Goal: Task Accomplishment & Management: Manage account settings

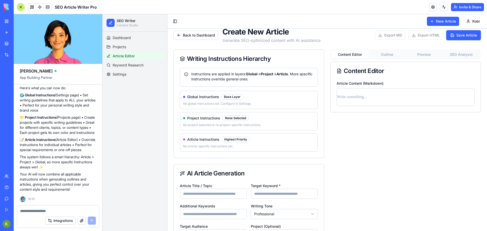
scroll to position [622, 0]
click at [236, 102] on p "No global instructions set. Configure in Settings." at bounding box center [248, 104] width 131 height 4
click at [217, 126] on p "No project selected or no project-specific instructions." at bounding box center [248, 125] width 131 height 4
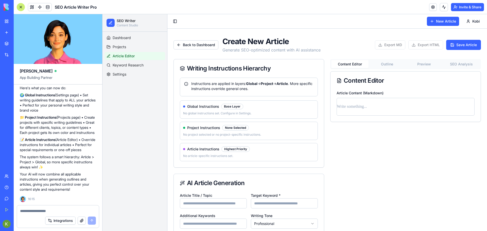
drag, startPoint x: 250, startPoint y: 107, endPoint x: 242, endPoint y: 103, distance: 8.5
click at [242, 103] on div "Global Instructions Base Layer No global instructions set. Configure in Setting…" at bounding box center [249, 109] width 138 height 18
click at [344, 105] on p at bounding box center [405, 106] width 137 height 7
click at [388, 60] on div "Content Editor Outline Preview SEO Analysis" at bounding box center [405, 64] width 151 height 10
click at [387, 63] on button "Outline" at bounding box center [386, 64] width 37 height 8
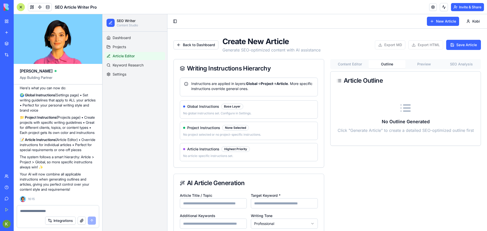
click at [412, 63] on button "Preview" at bounding box center [423, 64] width 37 height 8
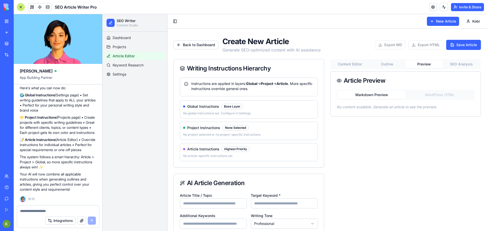
click at [451, 63] on button "SEO Analysis" at bounding box center [461, 64] width 37 height 8
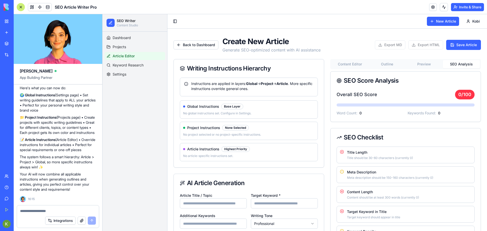
click at [388, 61] on button "Outline" at bounding box center [386, 64] width 37 height 8
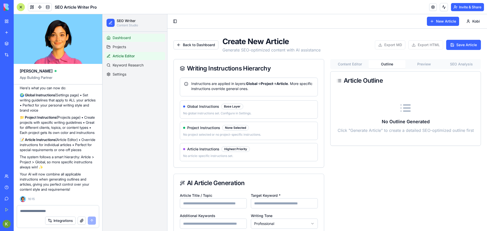
click at [135, 38] on link "Dashboard" at bounding box center [134, 38] width 61 height 8
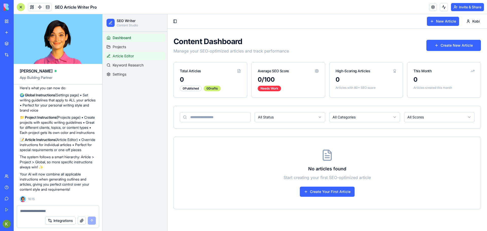
click at [135, 57] on link "Article Editor" at bounding box center [134, 56] width 61 height 8
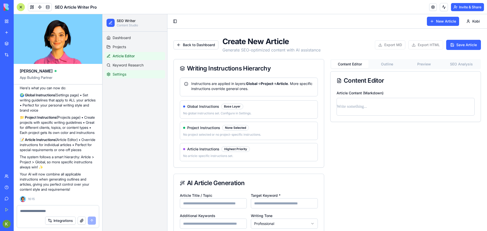
click at [144, 74] on link "Settings" at bounding box center [134, 74] width 61 height 8
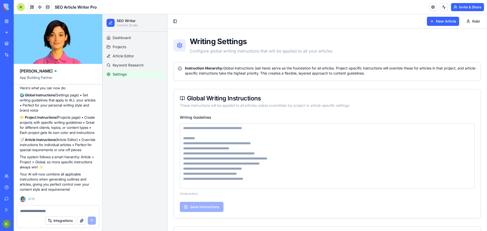
click at [238, 129] on textarea "Writing Guidelines" at bounding box center [327, 155] width 295 height 65
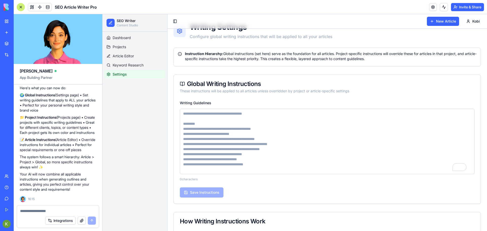
scroll to position [4, 0]
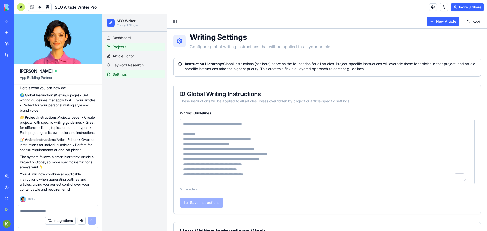
click at [124, 48] on span "Projects" at bounding box center [119, 46] width 13 height 5
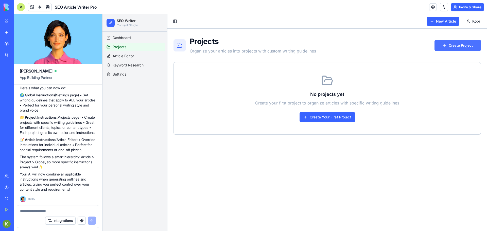
click at [460, 47] on button "Create Project" at bounding box center [457, 45] width 46 height 11
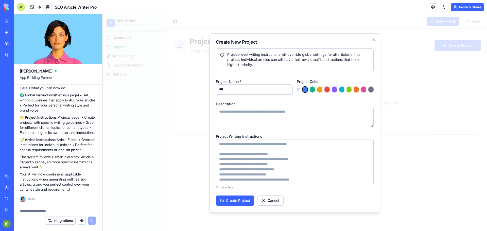
type input "***"
